Goal: Transaction & Acquisition: Obtain resource

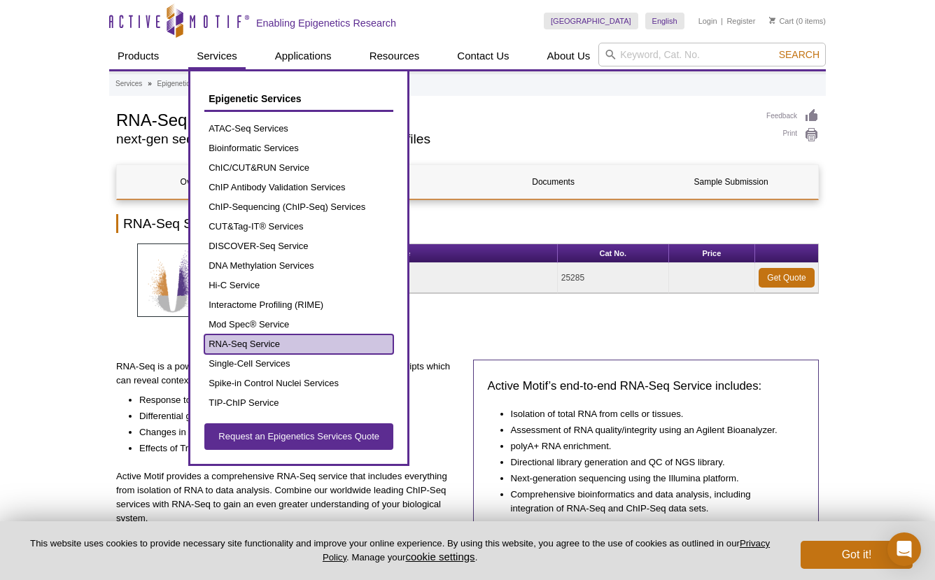
click at [241, 335] on link "RNA-Seq Service" at bounding box center [298, 345] width 189 height 20
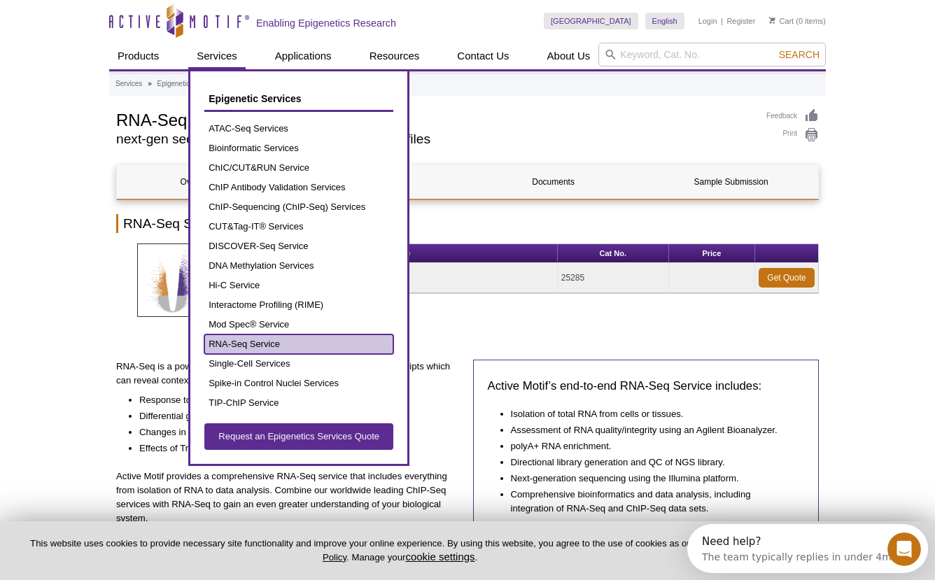
click at [230, 342] on link "RNA-Seq Service" at bounding box center [298, 345] width 189 height 20
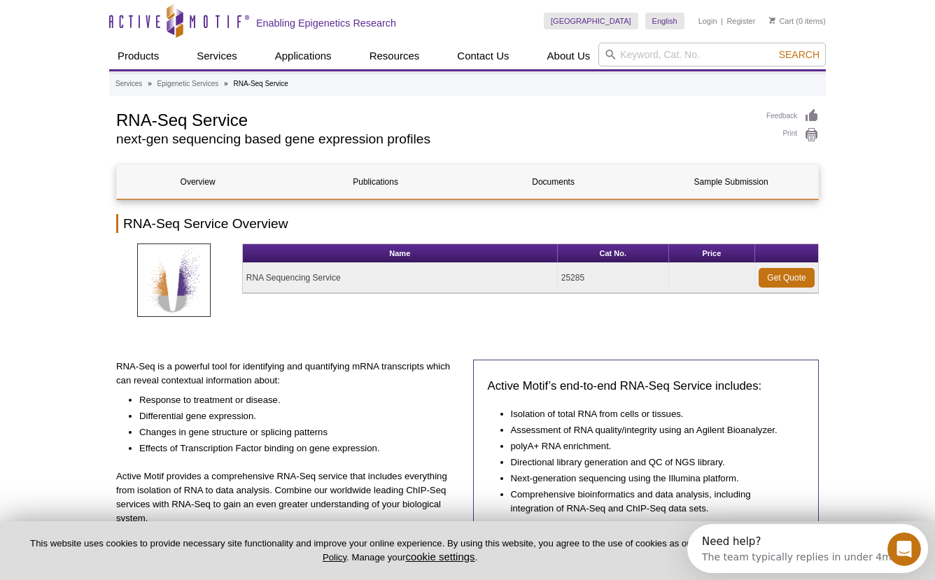
click at [122, 360] on p "RNA-Seq is a powerful tool for identifying and quantifying mRNA transcripts whi…" at bounding box center [289, 374] width 346 height 28
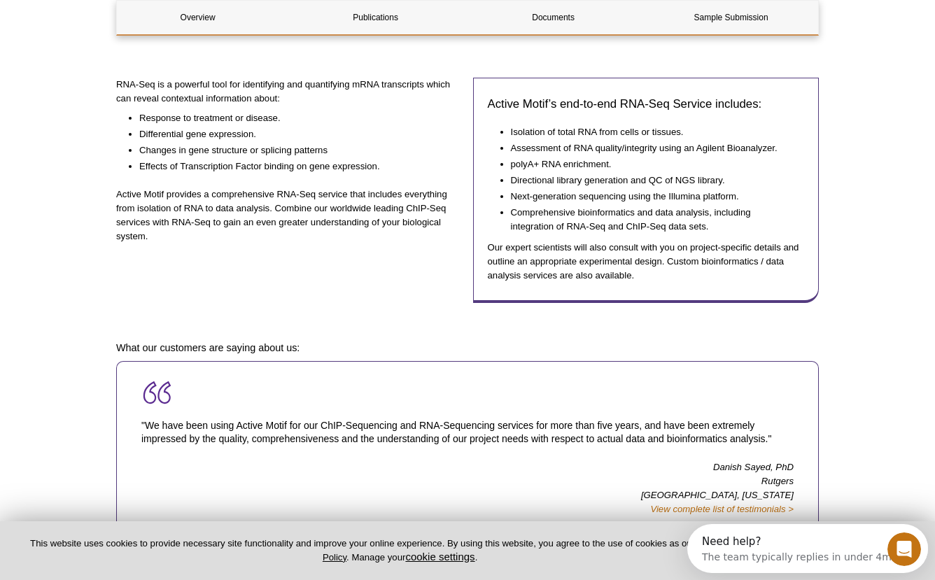
scroll to position [295, 0]
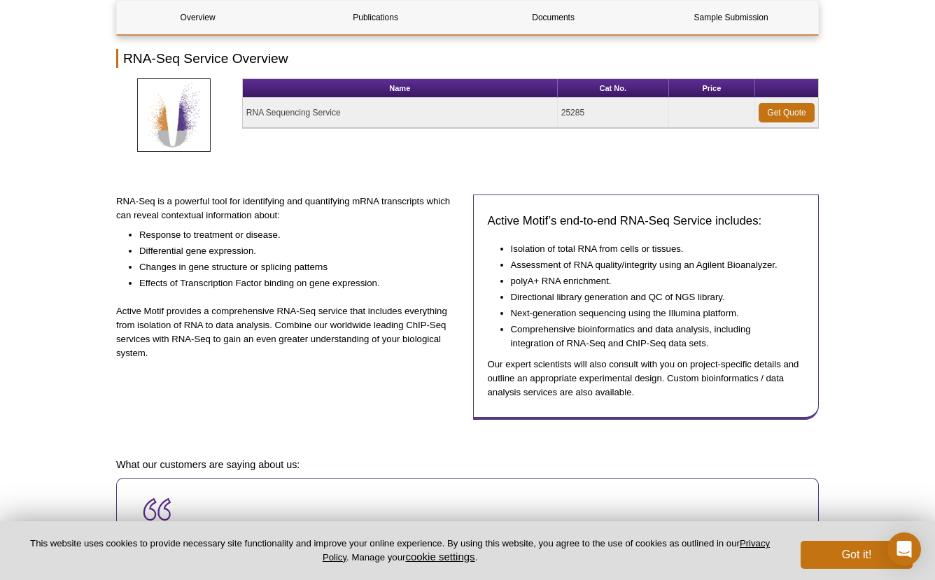
scroll to position [162, 0]
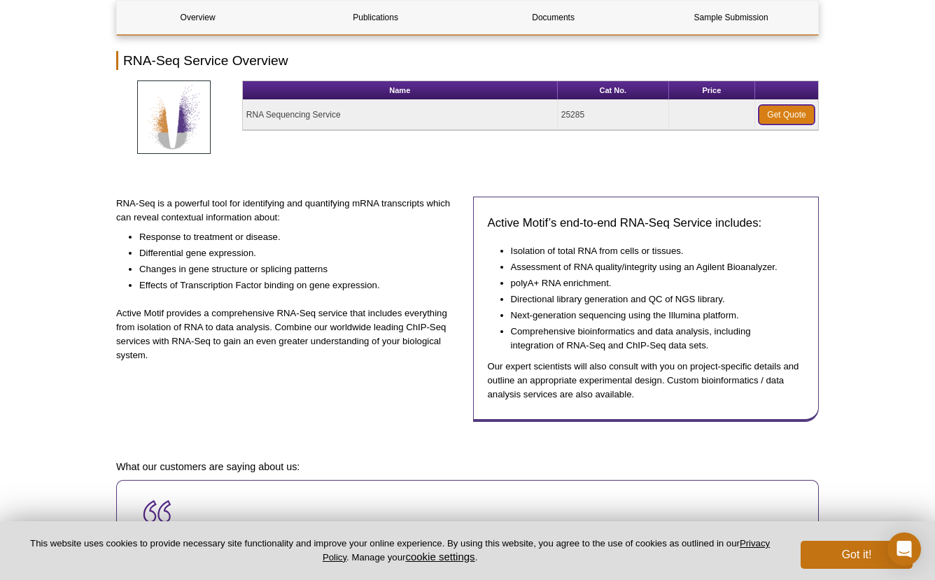
click at [804, 116] on link "Get Quote" at bounding box center [787, 115] width 56 height 20
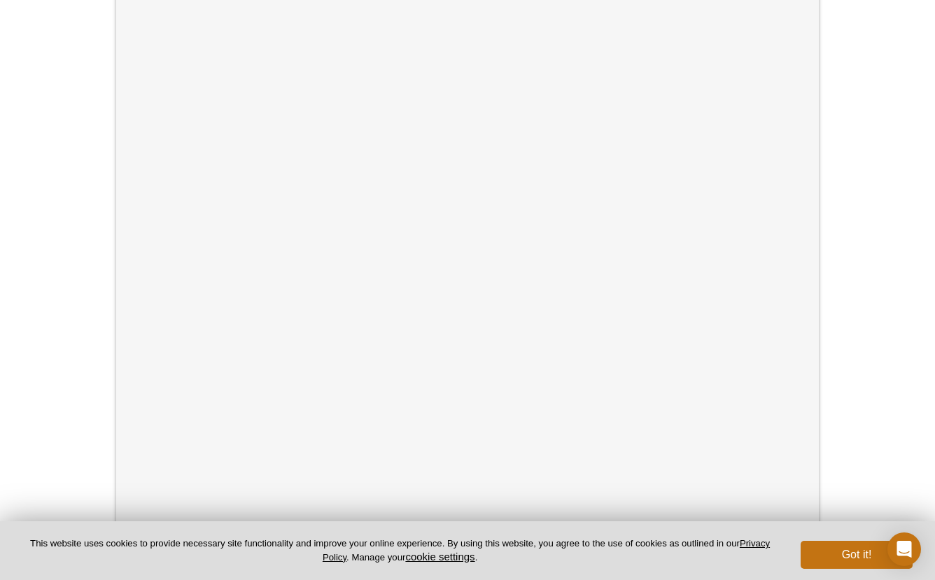
scroll to position [309, 0]
